Goal: Check status: Check status

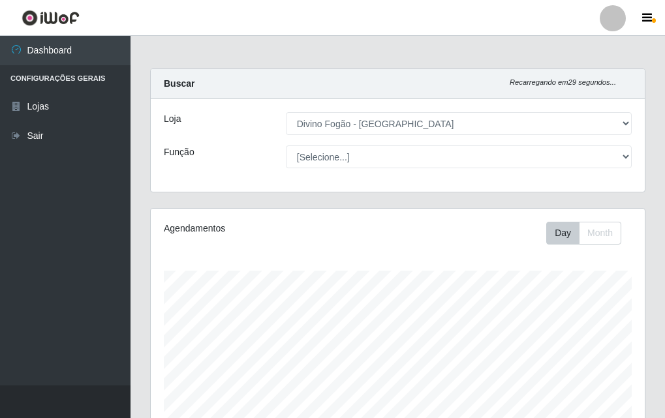
select select "499"
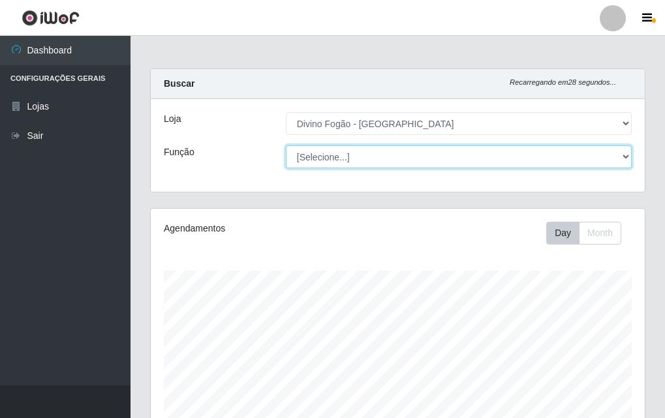
click at [342, 162] on select "[Selecione...] ASG ASG + ASG ++ Auxiliar de Cozinha Auxiliar de Cozinha + Auxil…" at bounding box center [459, 157] width 346 height 23
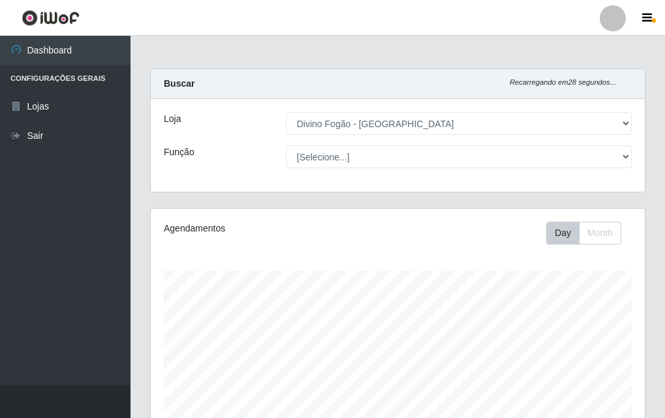
click at [350, 142] on div "Loja [Selecione...] Divino Fogão - Campina Grande Função [Selecione...] ASG ASG…" at bounding box center [398, 145] width 494 height 93
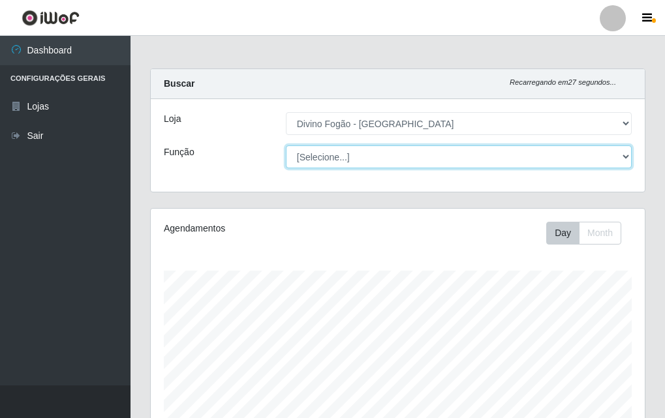
click at [352, 156] on select "[Selecione...] ASG ASG + ASG ++ Auxiliar de Cozinha Auxiliar de Cozinha + Auxil…" at bounding box center [459, 157] width 346 height 23
select select "9"
click at [286, 146] on select "[Selecione...] ASG ASG + ASG ++ Auxiliar de Cozinha Auxiliar de Cozinha + Auxil…" at bounding box center [459, 157] width 346 height 23
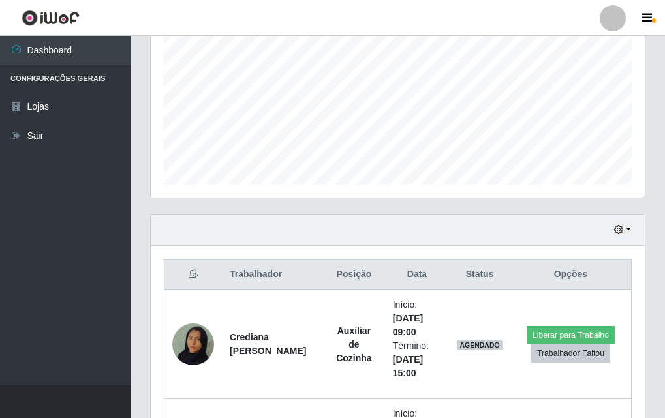
scroll to position [543, 0]
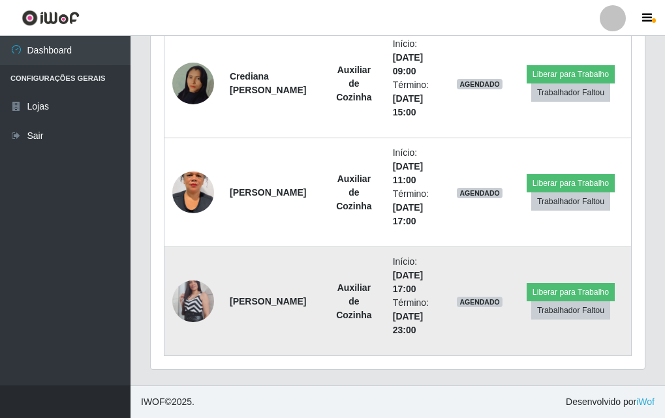
click at [220, 279] on td at bounding box center [194, 301] width 58 height 109
click at [193, 296] on img at bounding box center [193, 301] width 42 height 74
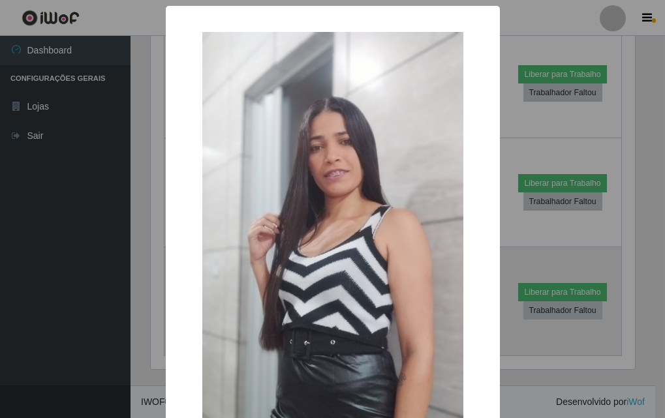
scroll to position [271, 488]
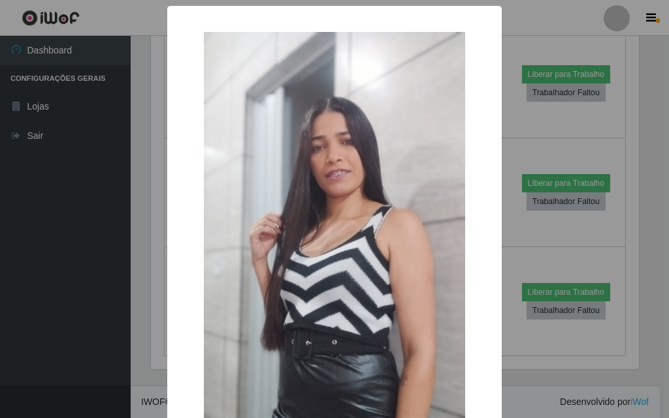
click at [152, 307] on div "× OK Cancel" at bounding box center [334, 209] width 669 height 418
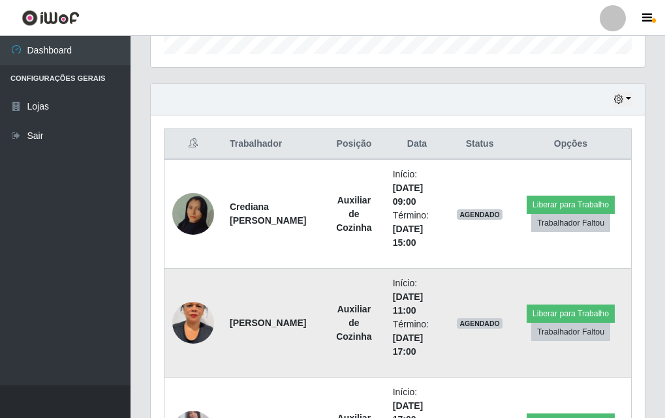
scroll to position [217, 0]
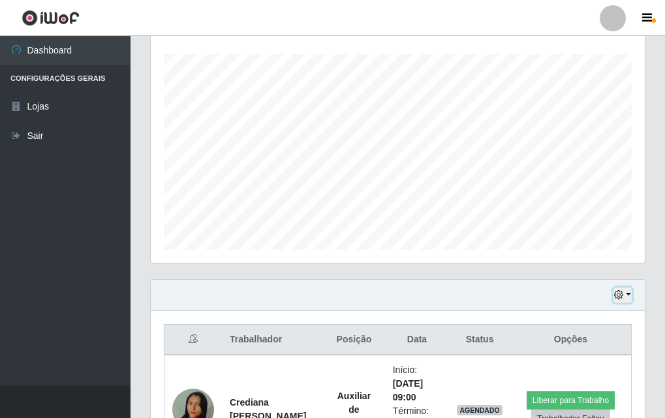
click at [627, 290] on button "button" at bounding box center [623, 295] width 18 height 15
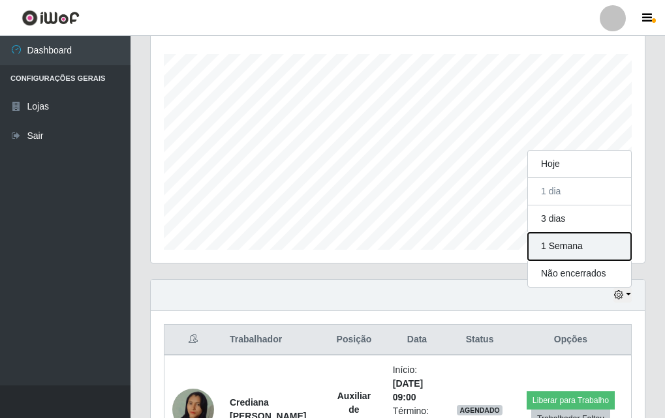
click at [588, 254] on button "1 Semana" at bounding box center [579, 246] width 103 height 27
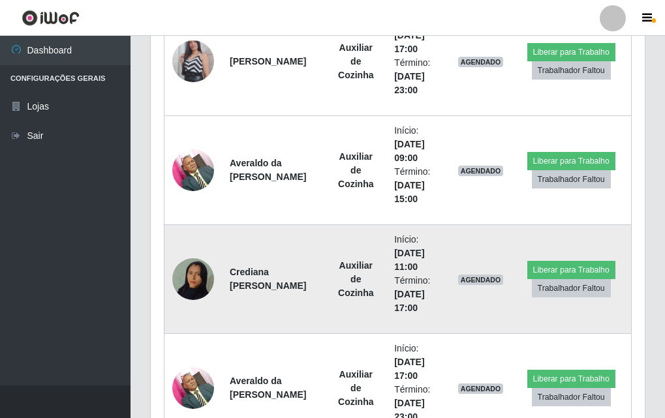
scroll to position [979, 0]
